Goal: Information Seeking & Learning: Learn about a topic

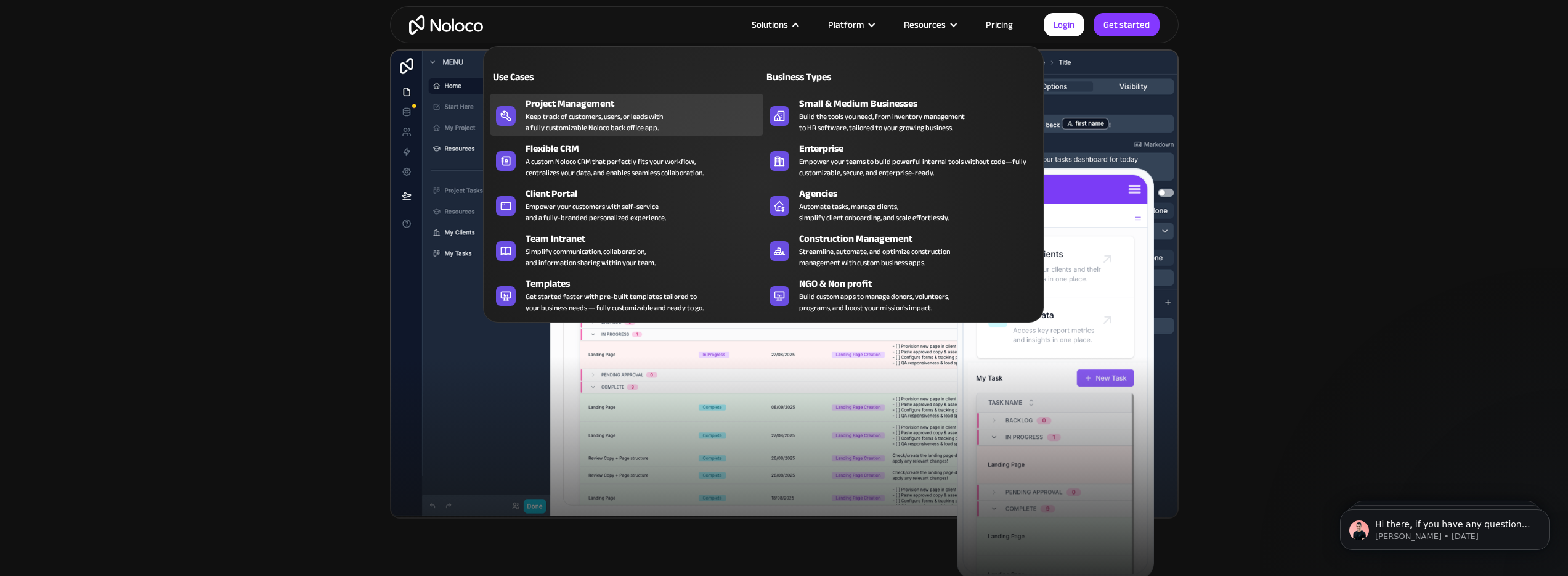
click at [688, 109] on div "Project Management" at bounding box center [647, 104] width 243 height 15
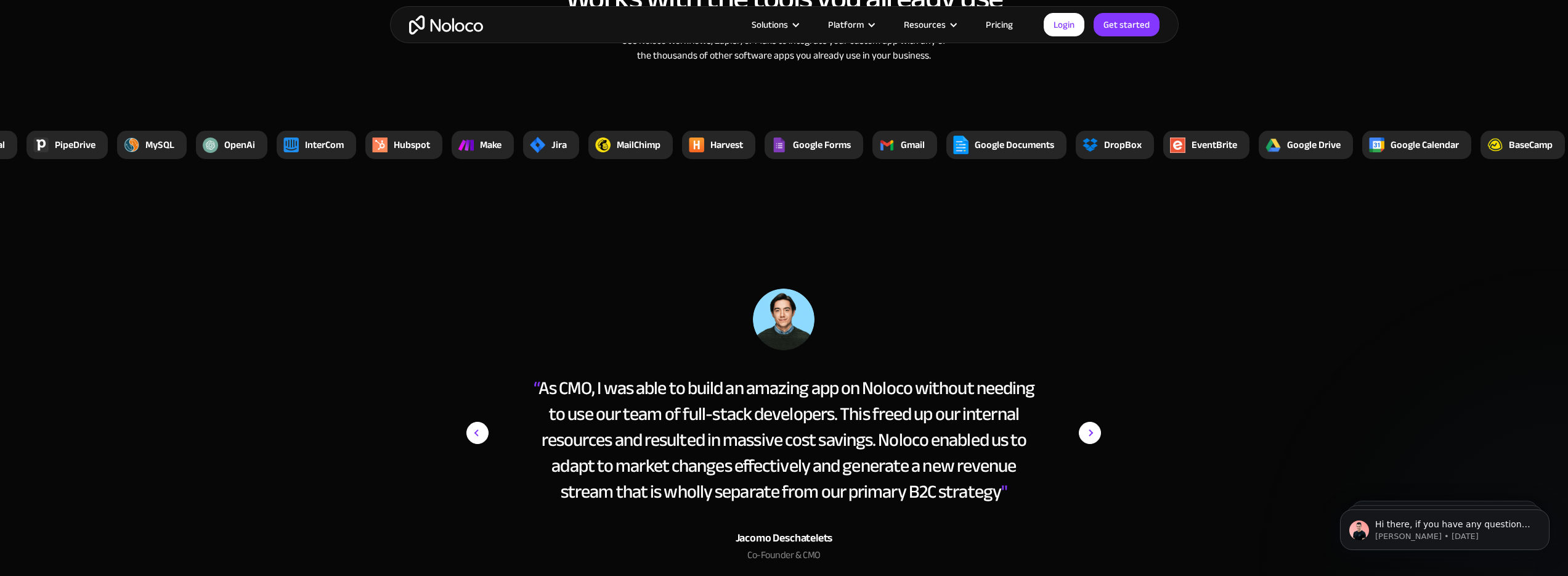
scroll to position [5134, 0]
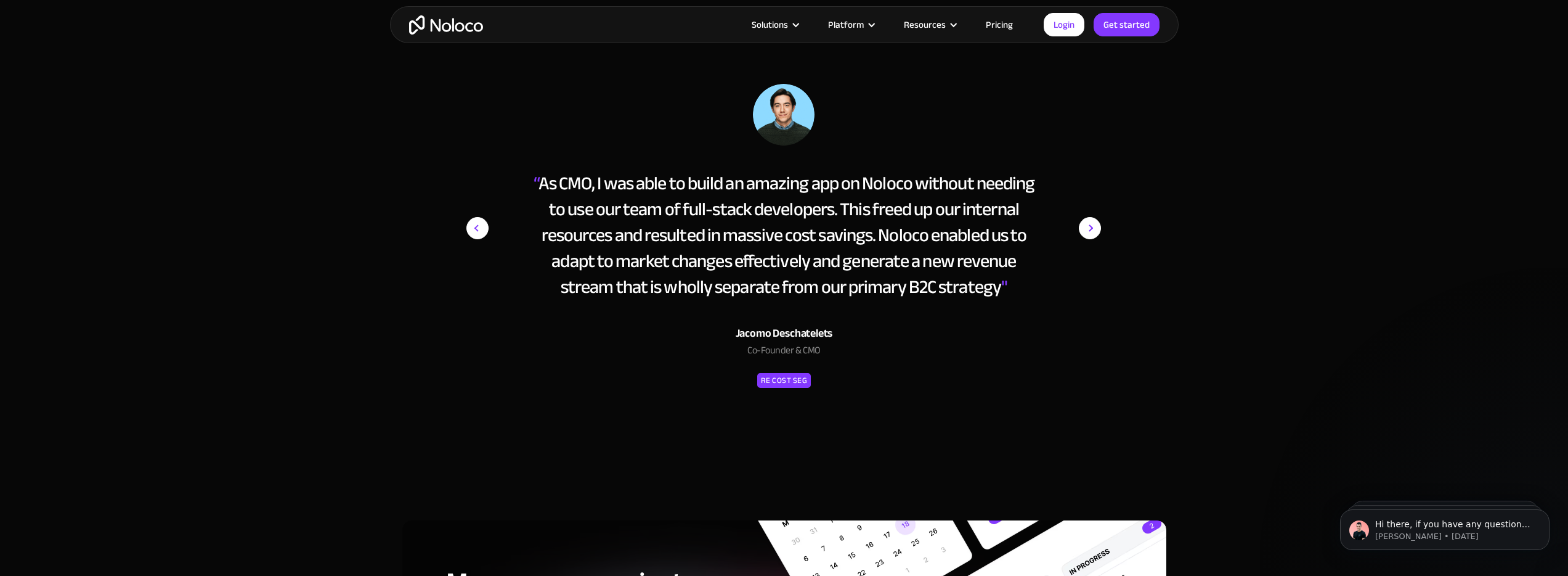
click at [1092, 233] on img "next slide" at bounding box center [1090, 228] width 22 height 289
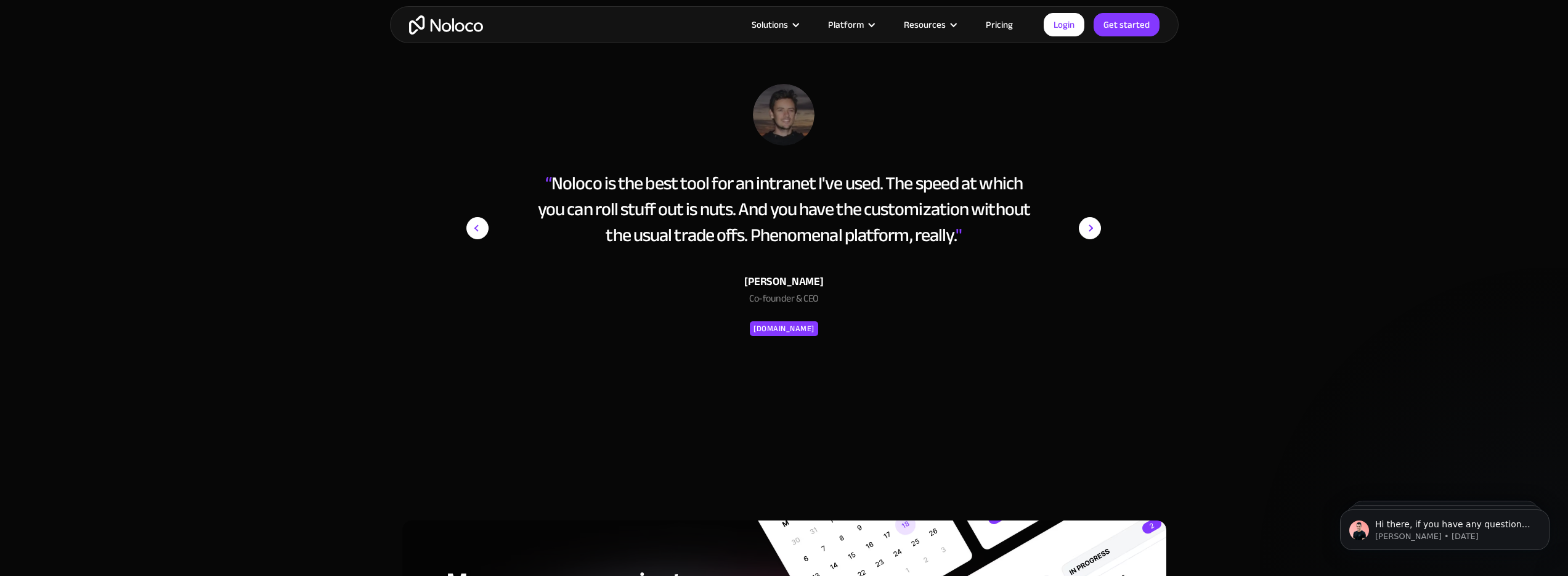
click at [1092, 233] on img "next slide" at bounding box center [1090, 228] width 22 height 289
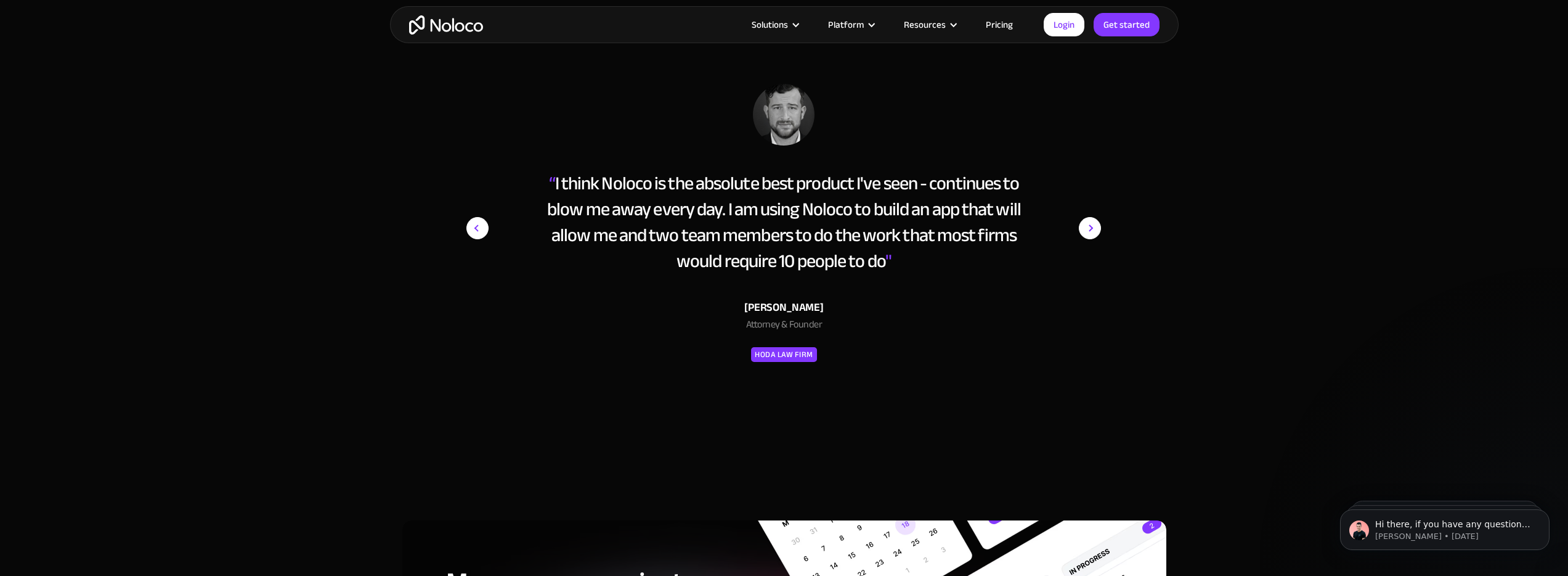
click at [1092, 233] on img "next slide" at bounding box center [1090, 228] width 22 height 289
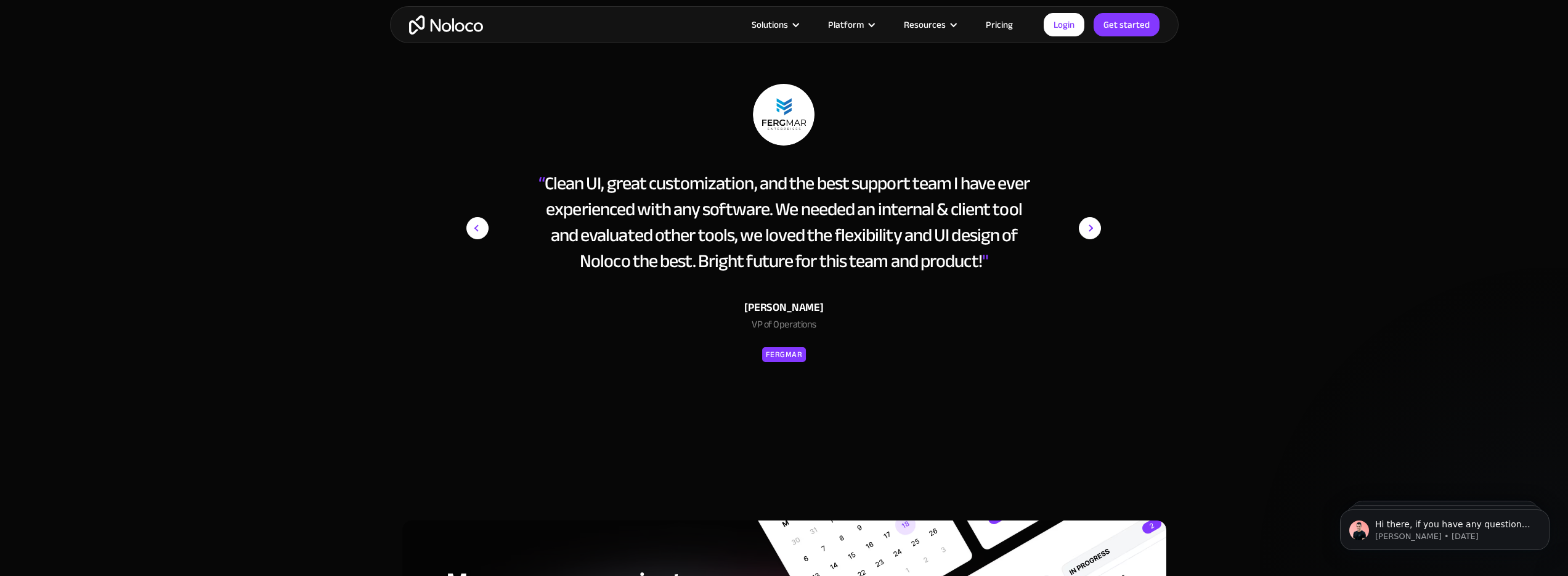
click at [1092, 233] on img "next slide" at bounding box center [1090, 228] width 22 height 289
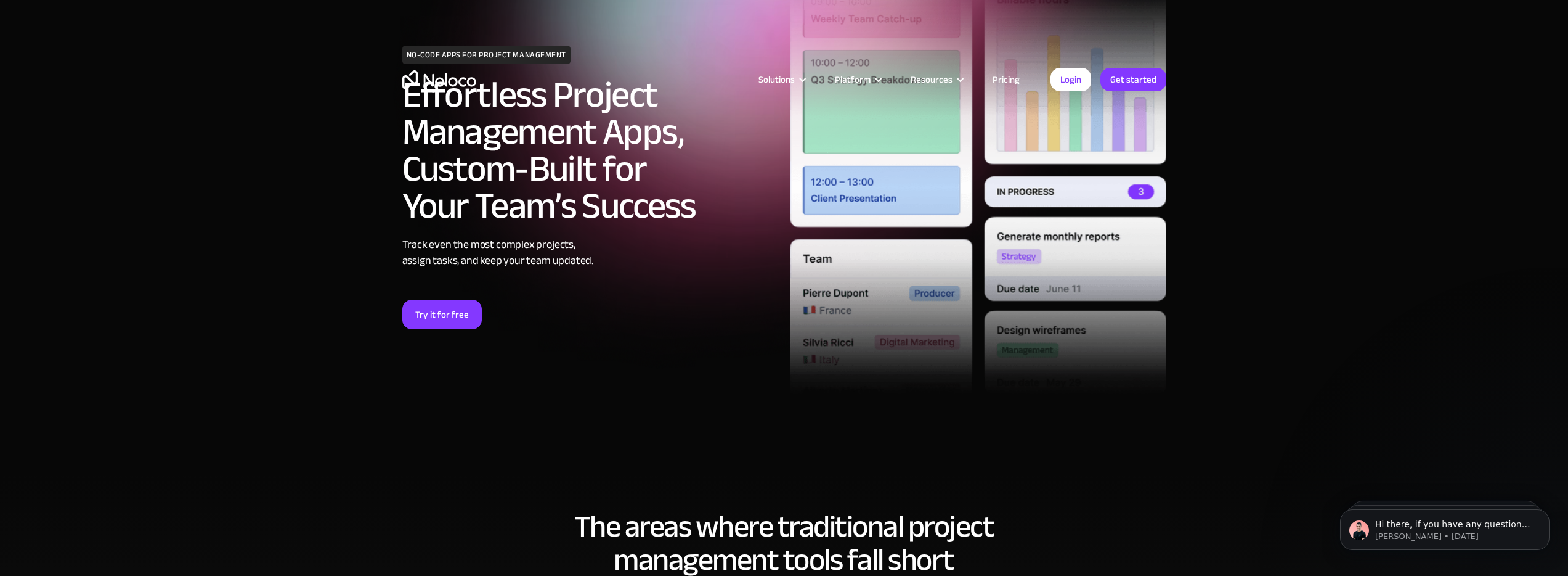
scroll to position [0, 0]
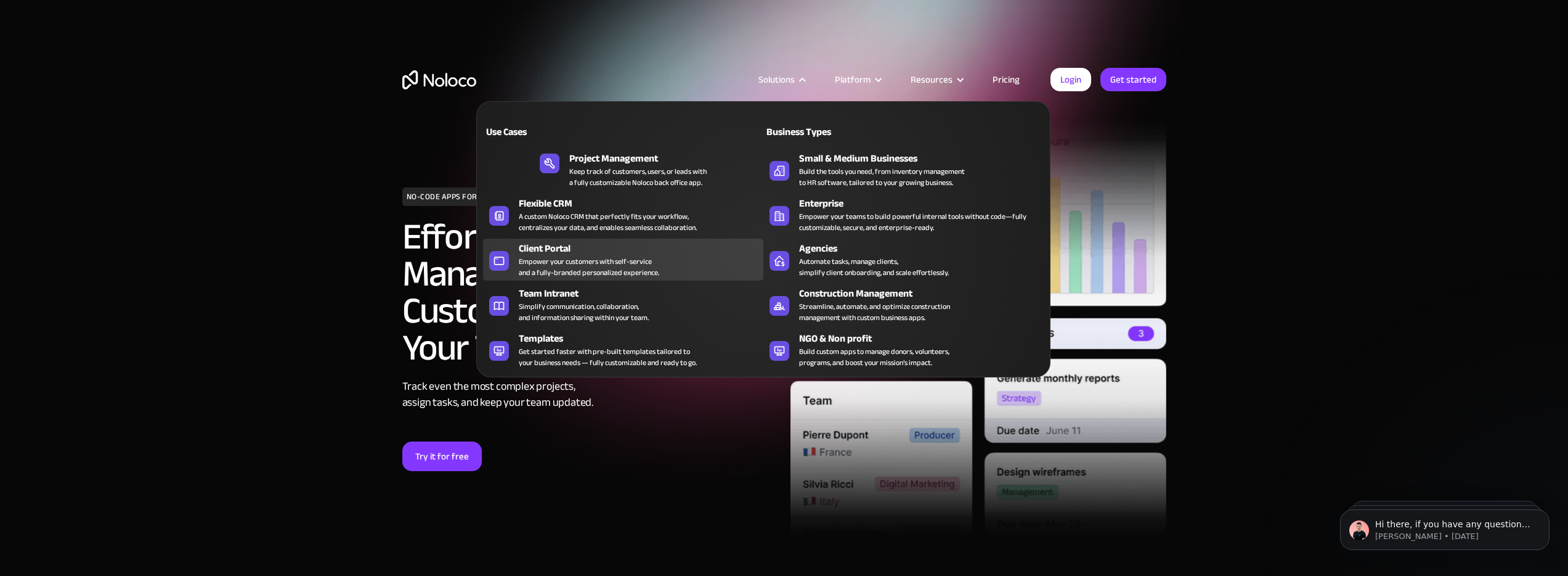
click at [606, 267] on div "Empower your customers with self-service and a fully-branded personalized exper…" at bounding box center [589, 267] width 141 height 22
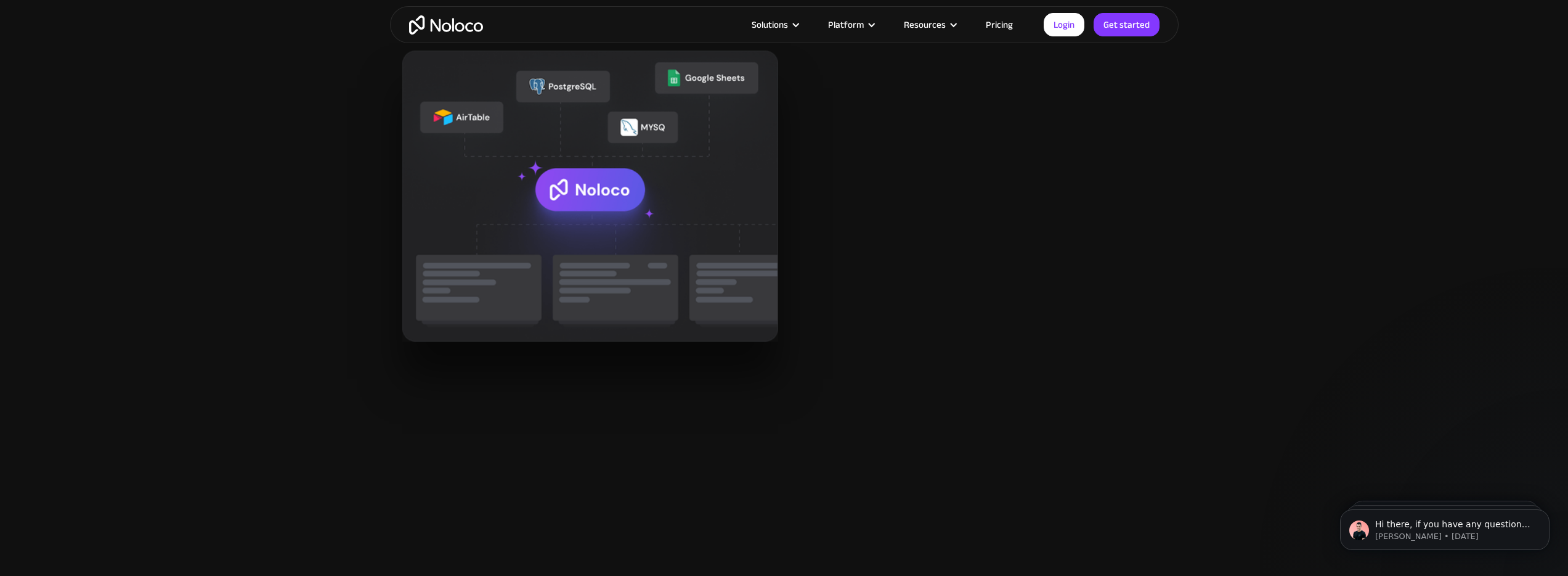
scroll to position [1640, 0]
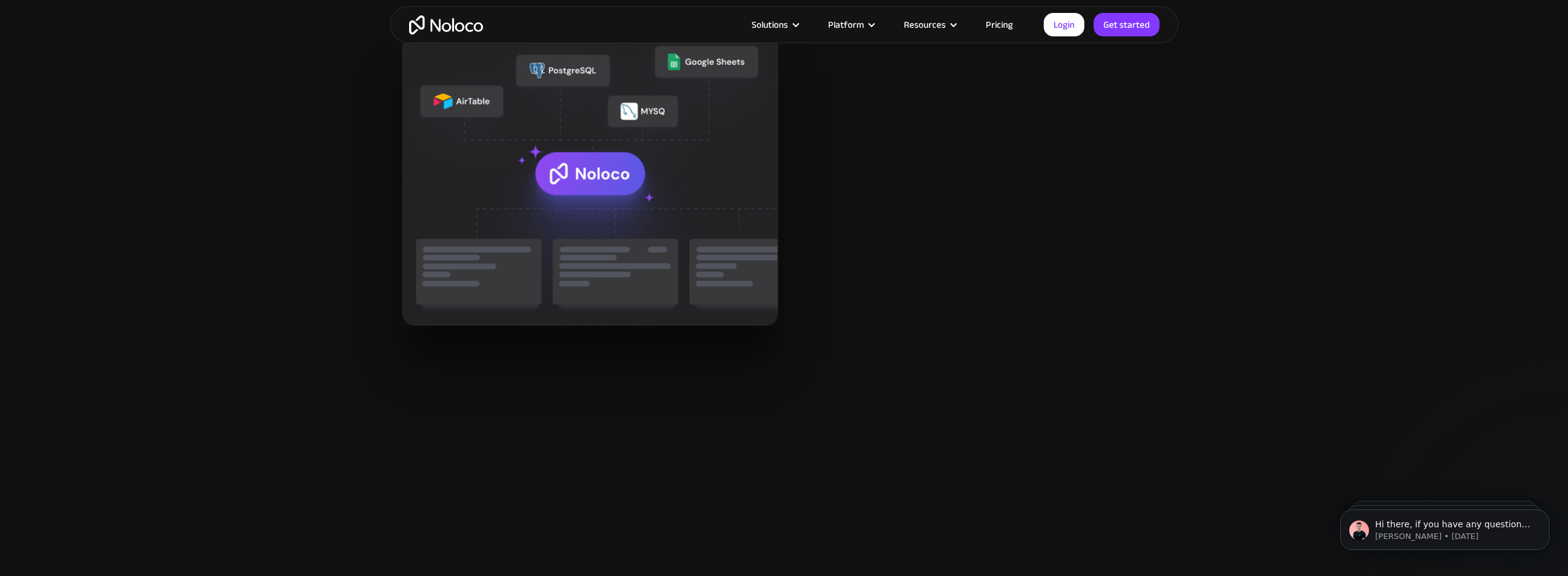
click at [997, 27] on link "Pricing" at bounding box center [999, 25] width 58 height 16
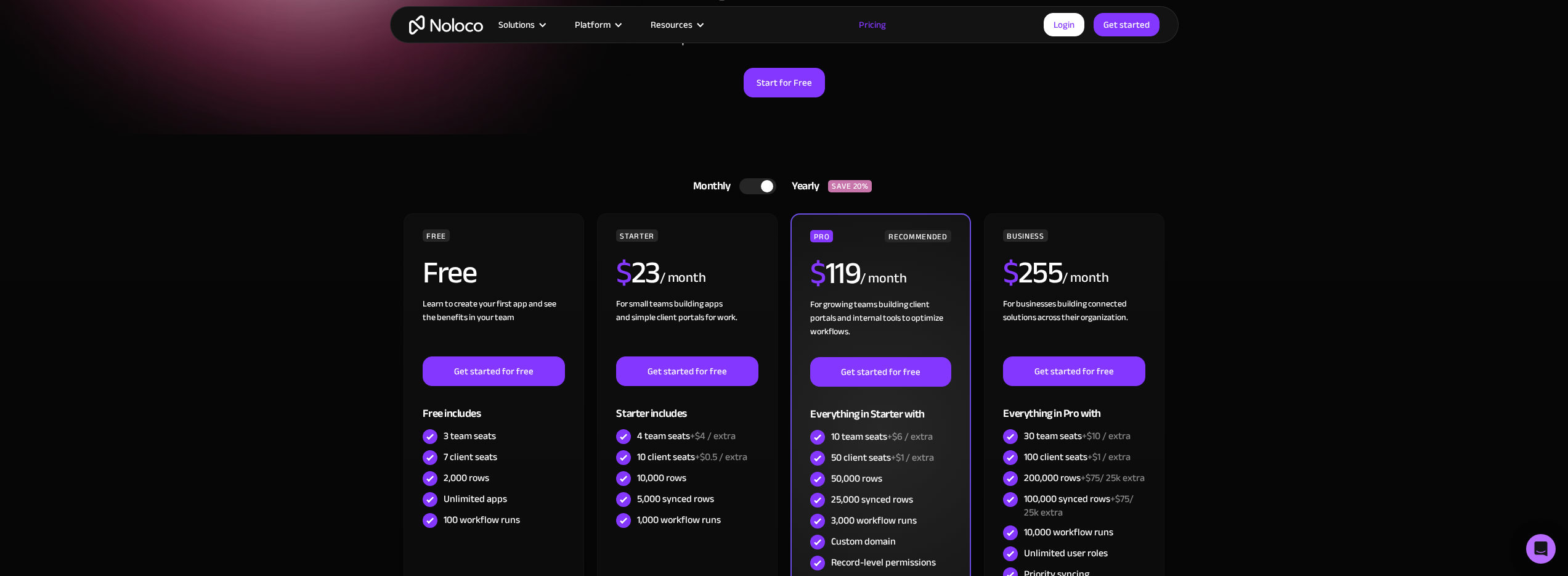
scroll to position [159, 0]
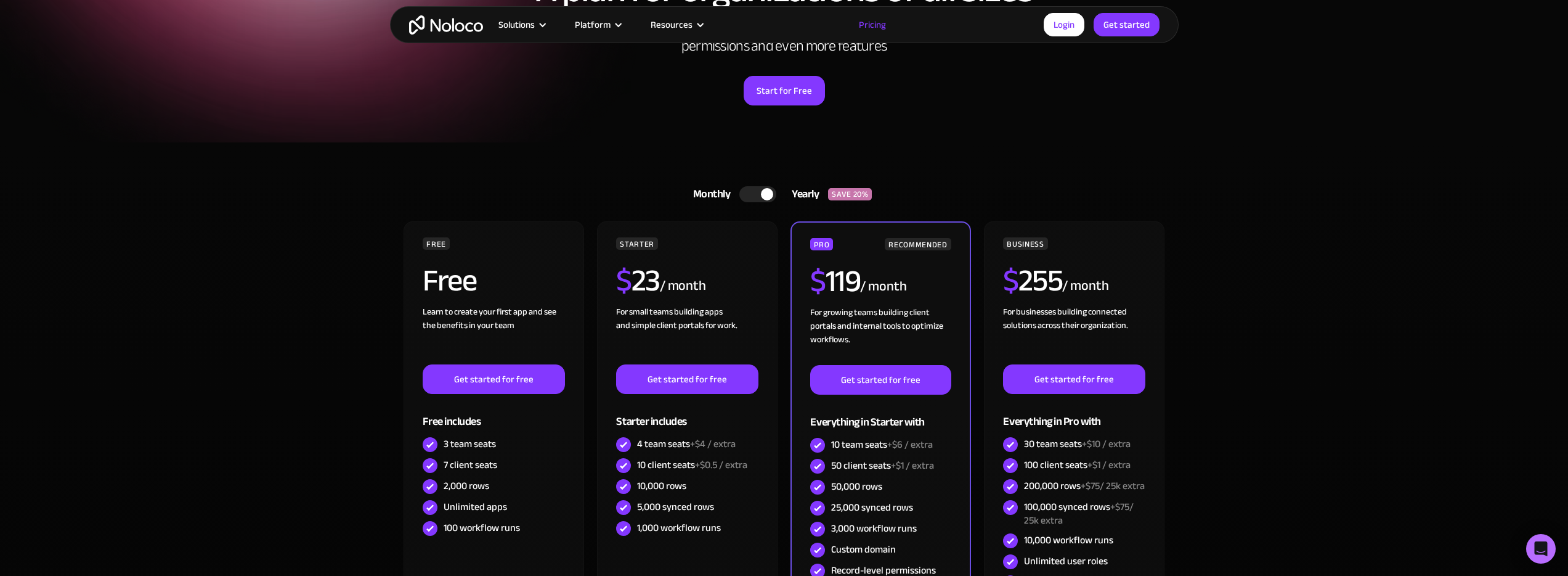
click at [761, 196] on div at bounding box center [767, 194] width 12 height 12
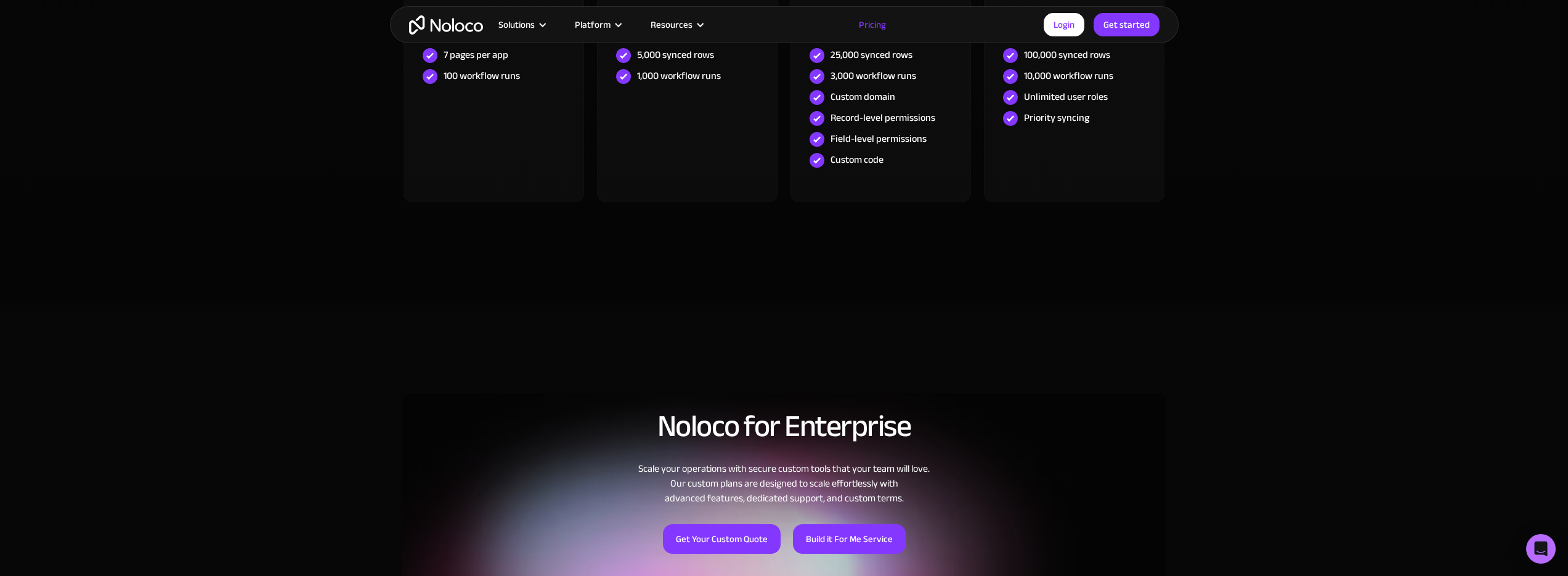
scroll to position [541, 0]
